Goal: Task Accomplishment & Management: Manage account settings

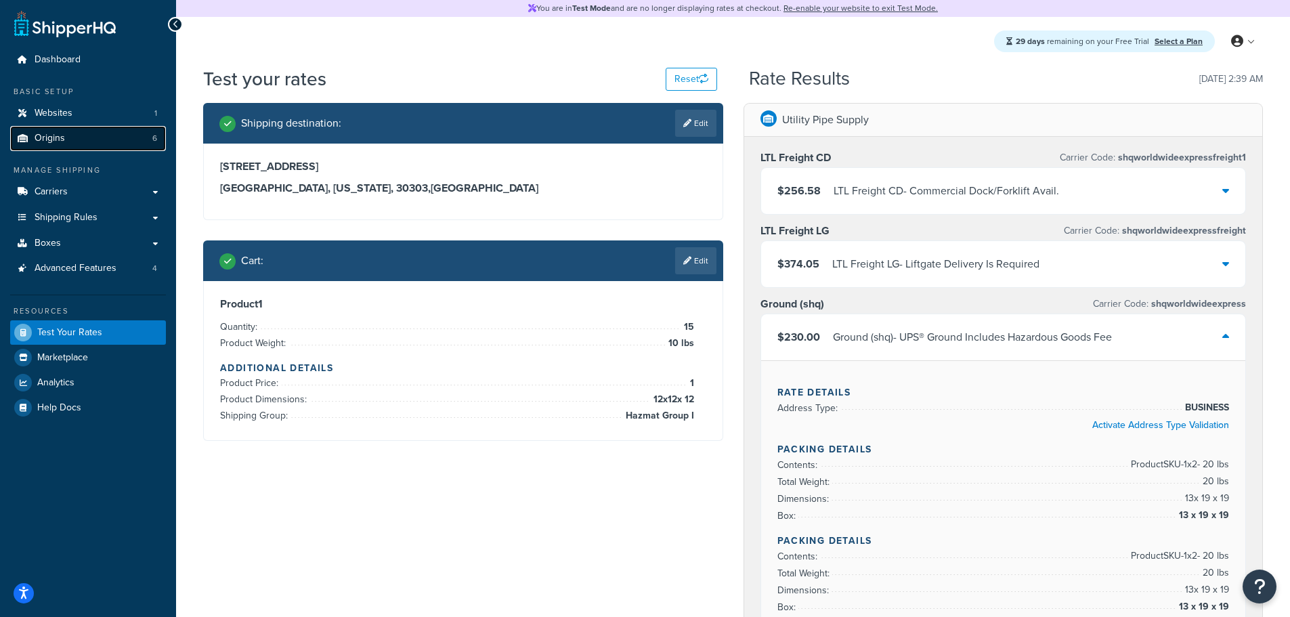
click at [62, 139] on span "Origins" at bounding box center [50, 139] width 30 height 12
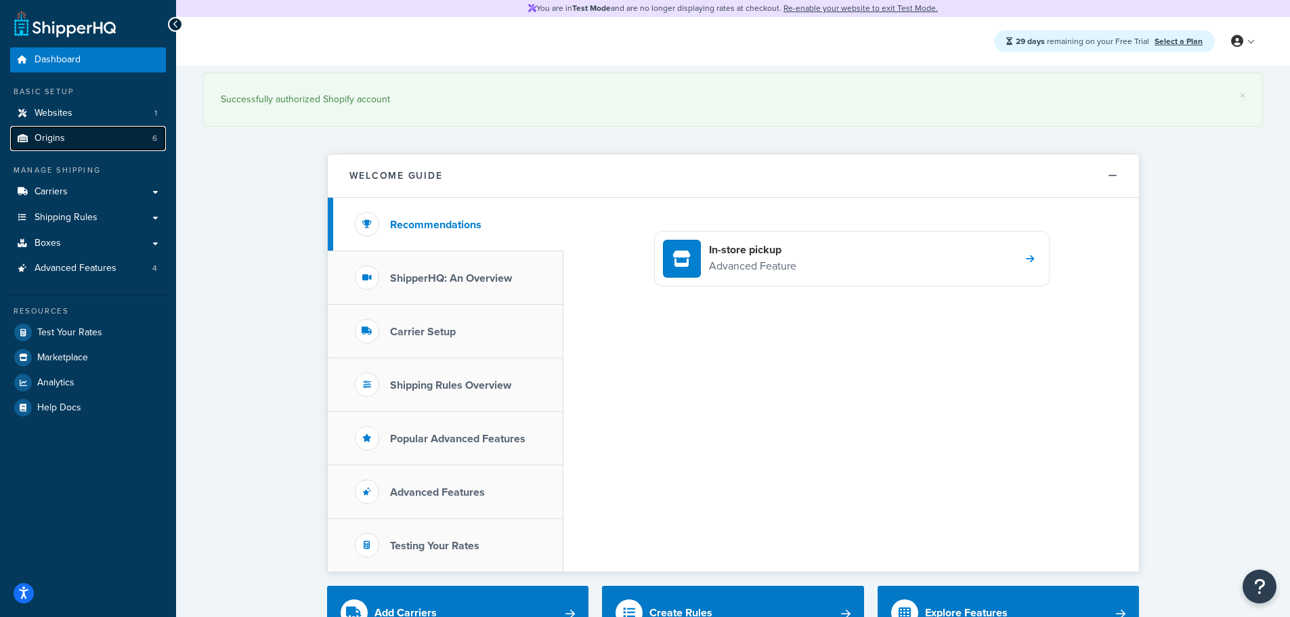
click at [71, 133] on link "Origins 6" at bounding box center [88, 138] width 156 height 25
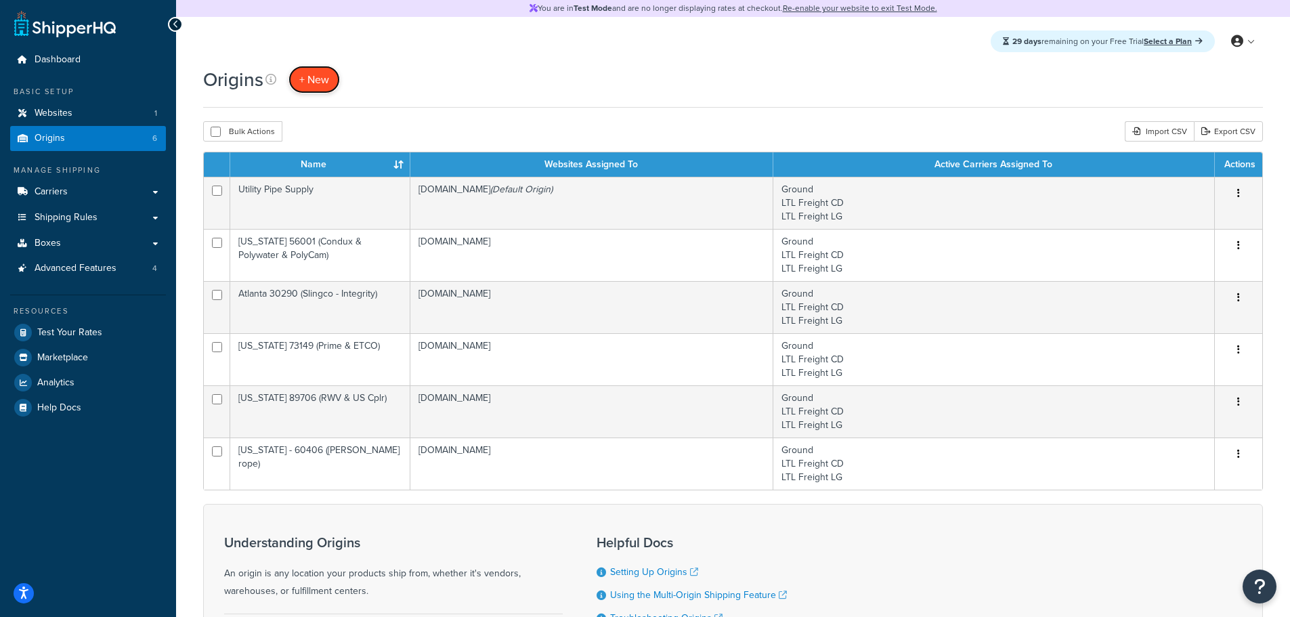
click at [323, 81] on span "+ New" at bounding box center [314, 80] width 30 height 16
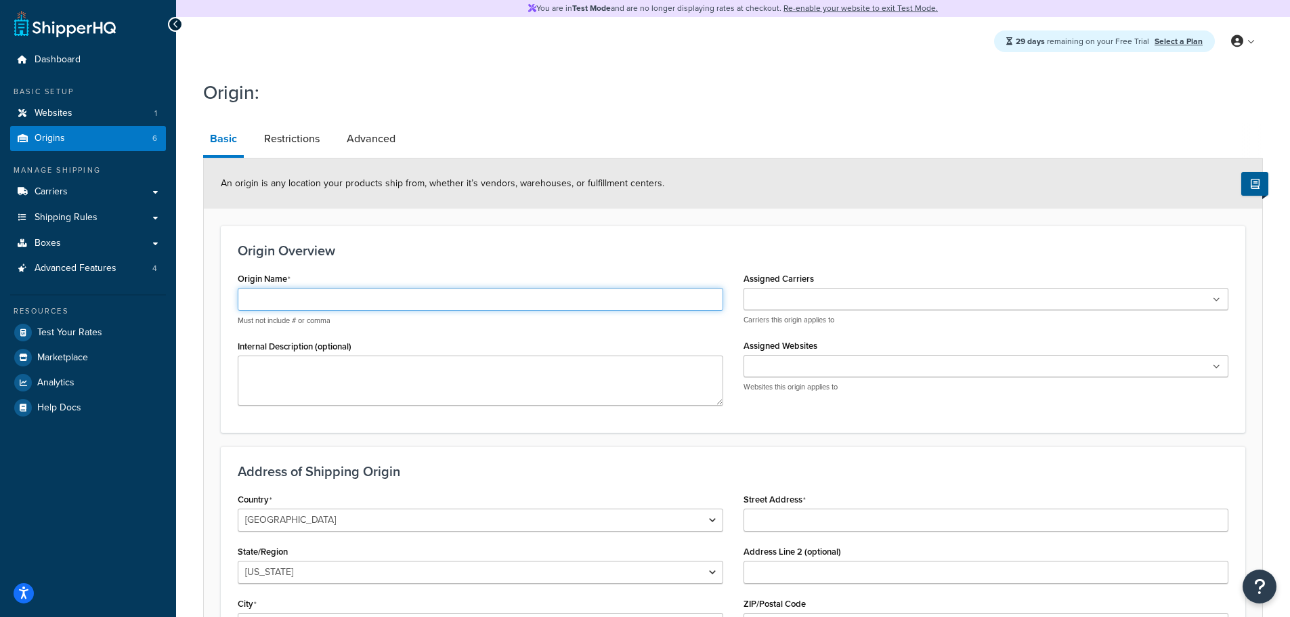
click at [282, 306] on input "Origin Name" at bounding box center [480, 299] width 485 height 23
click at [356, 297] on input "[US_STATE]" at bounding box center [480, 299] width 485 height 23
type input "Tennessee 37072 (Cal Am)"
click at [773, 305] on input "Assigned Carriers" at bounding box center [807, 299] width 120 height 15
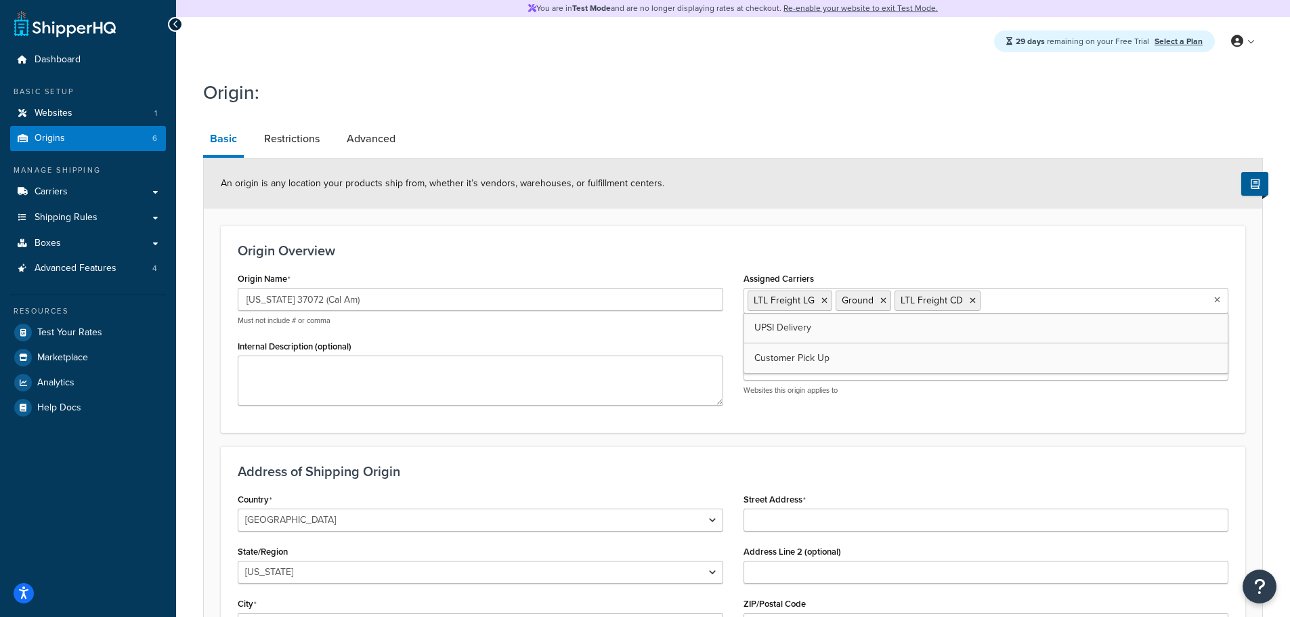
click at [660, 251] on h3 "Origin Overview" at bounding box center [733, 250] width 991 height 15
click at [777, 371] on input "Assigned Websites" at bounding box center [807, 370] width 120 height 15
click at [603, 246] on h3 "Origin Overview" at bounding box center [733, 250] width 991 height 15
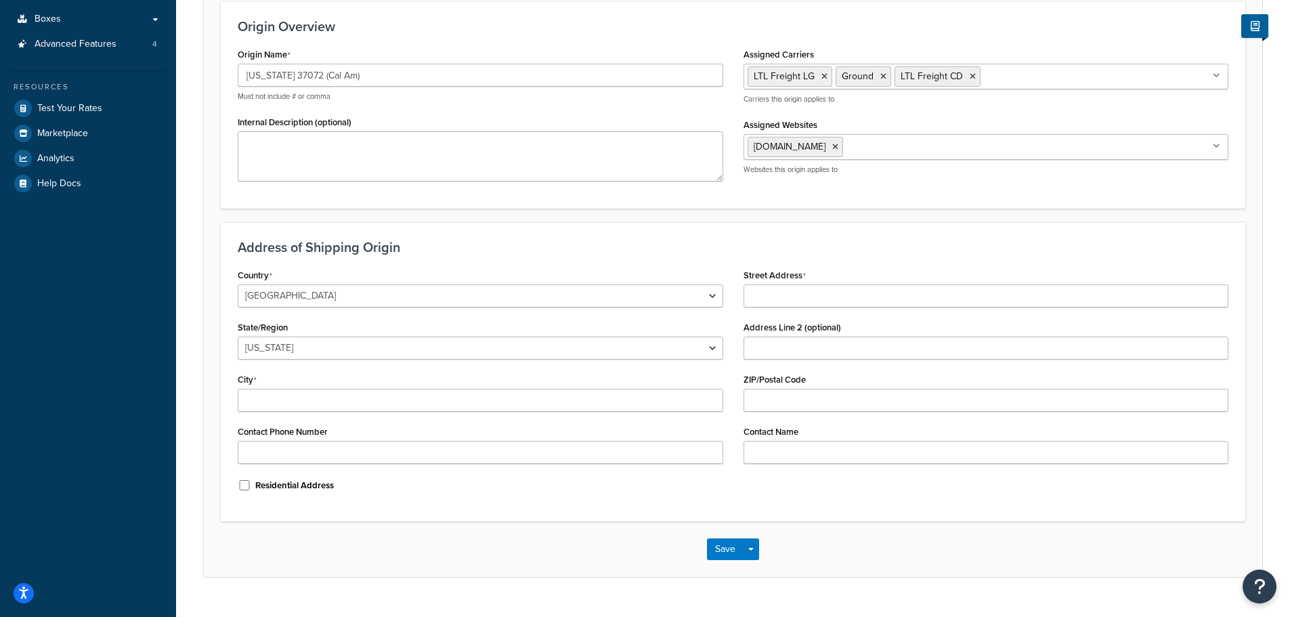
scroll to position [253, 0]
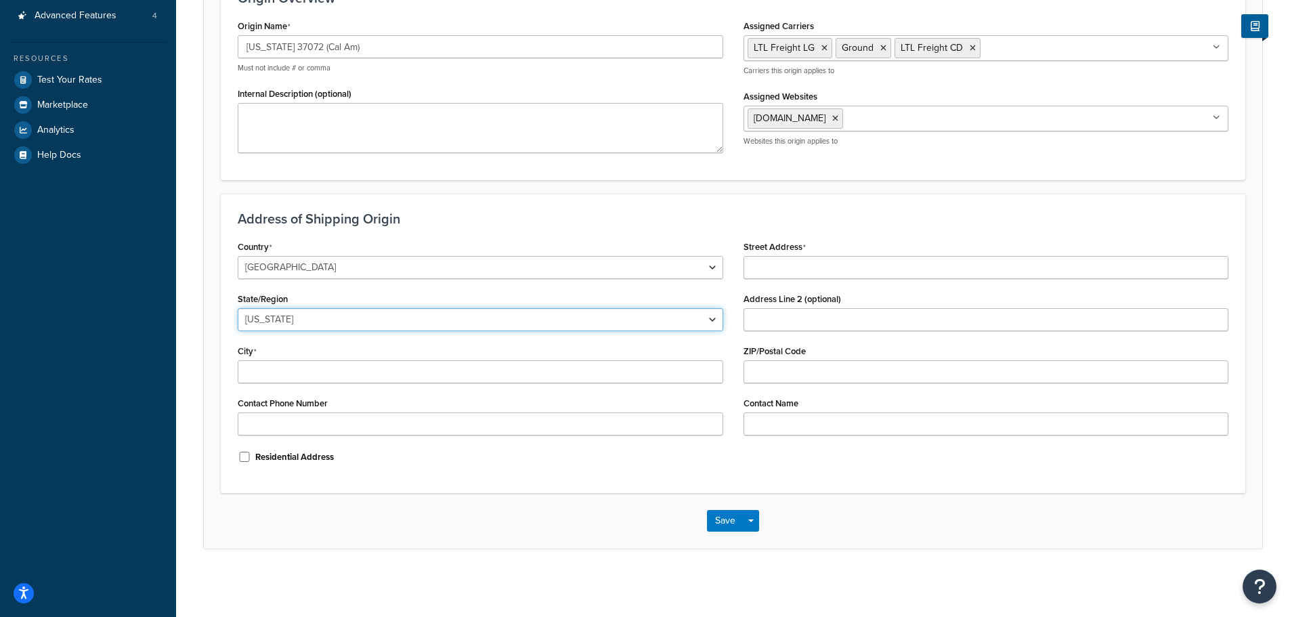
click at [305, 322] on select "Alabama Alaska American Samoa Arizona Arkansas Armed Forces Americas Armed Forc…" at bounding box center [480, 319] width 485 height 23
select select "42"
click at [238, 308] on select "Alabama Alaska American Samoa Arizona Arkansas Armed Forces Americas Armed Forc…" at bounding box center [480, 319] width 485 height 23
click at [759, 275] on input "Street Address" at bounding box center [985, 267] width 485 height 23
paste input "03 Space Park North"
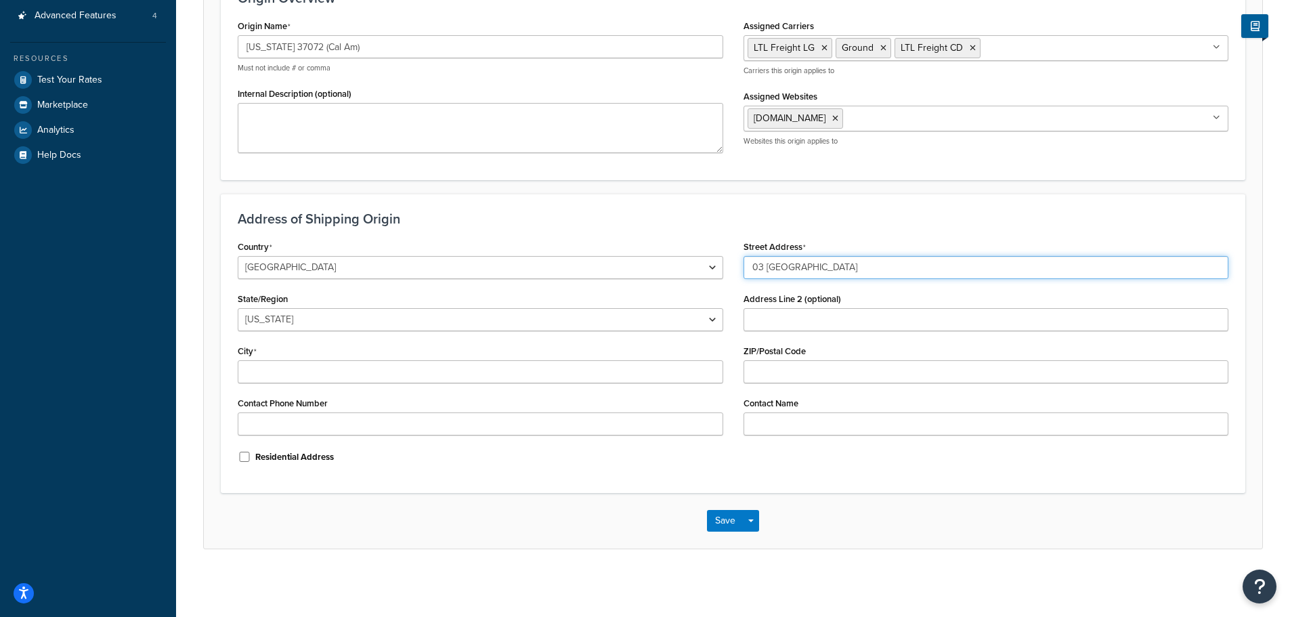
type input "03 Space Park North"
click at [330, 369] on input "City" at bounding box center [480, 371] width 485 height 23
paste input "Goodlettsville"
type input "Goodlettsville"
click at [791, 372] on input "ZIP/Postal Code" at bounding box center [985, 371] width 485 height 23
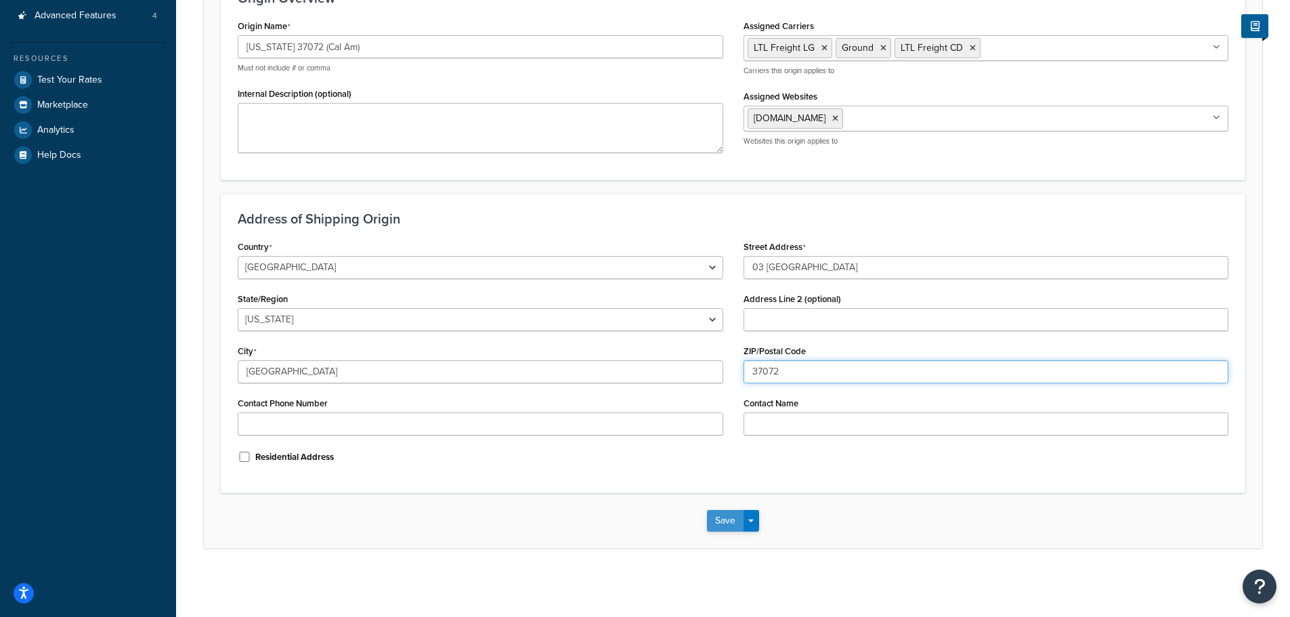
type input "37072"
click at [727, 526] on button "Save" at bounding box center [725, 521] width 37 height 22
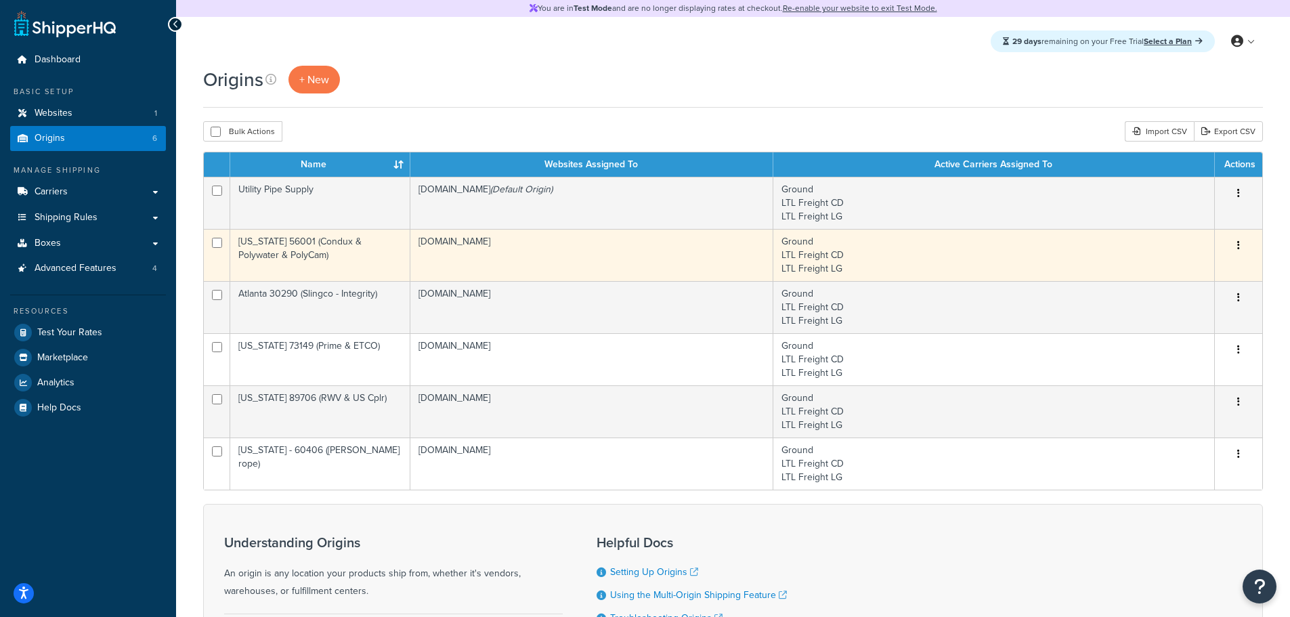
click at [355, 266] on td "[US_STATE] 56001 (Condux & Polywater & PolyCam)" at bounding box center [320, 255] width 180 height 52
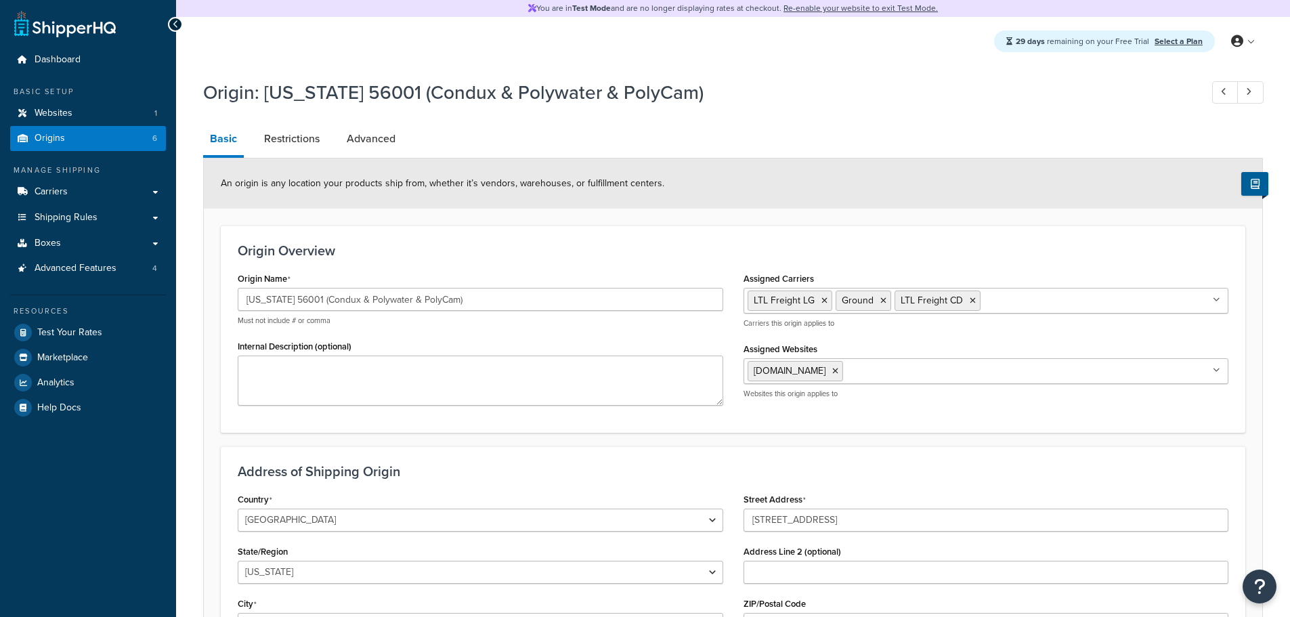
select select "23"
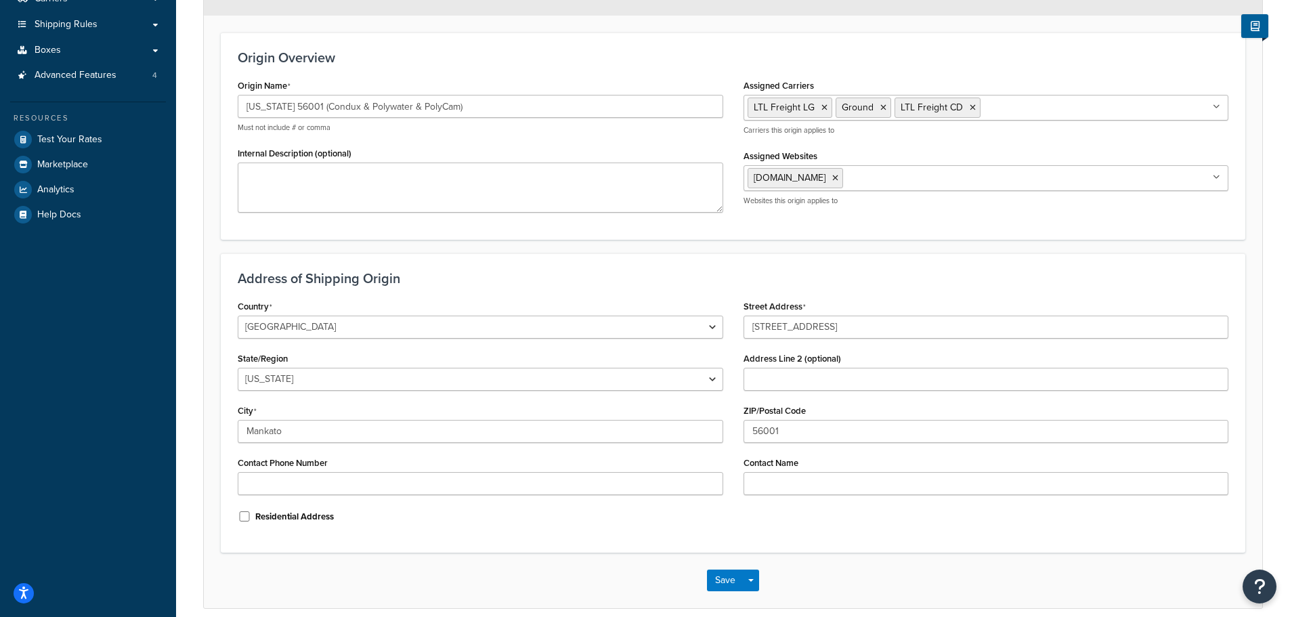
scroll to position [163, 0]
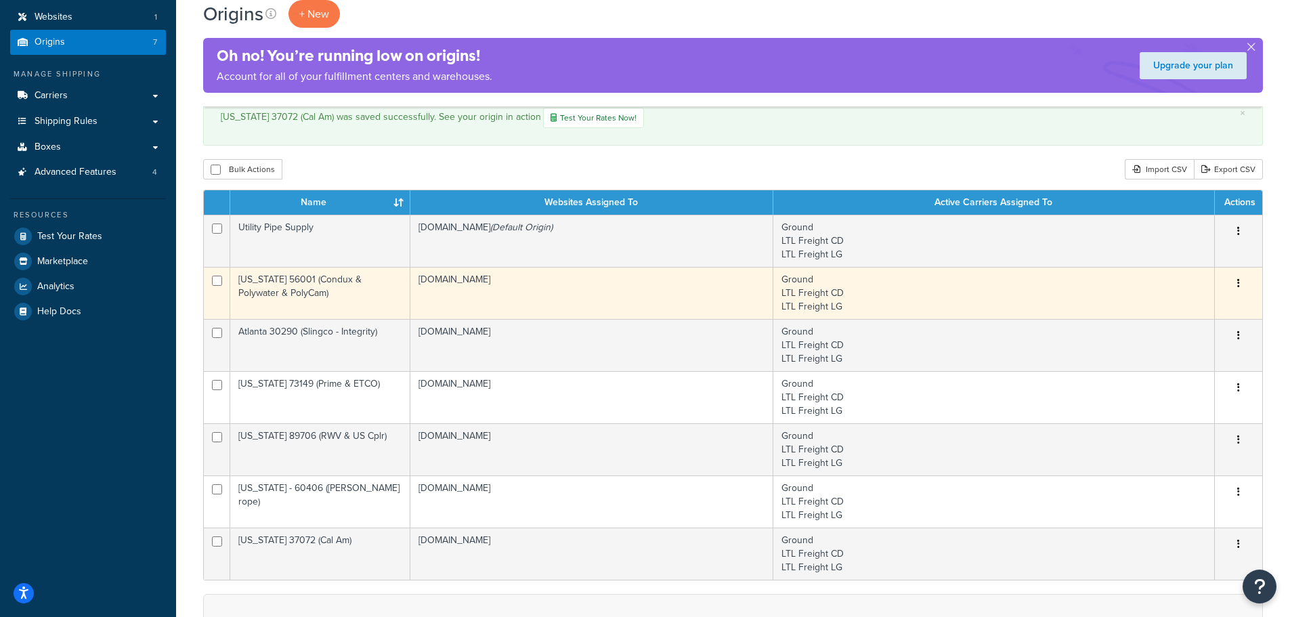
scroll to position [181, 0]
